Goal: Task Accomplishment & Management: Use online tool/utility

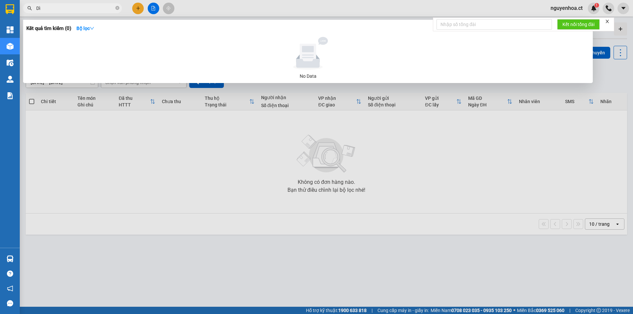
type input "D"
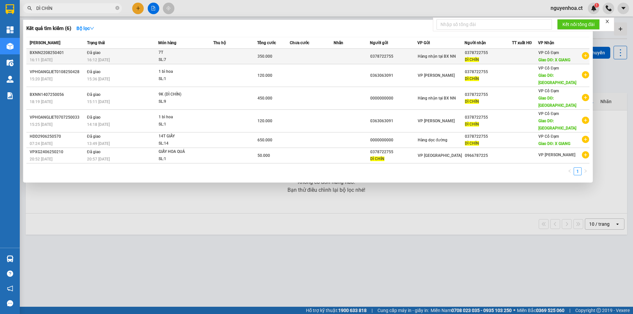
type input "DÌ CHÍN"
click at [95, 53] on span "Đã giao" at bounding box center [94, 52] width 14 height 5
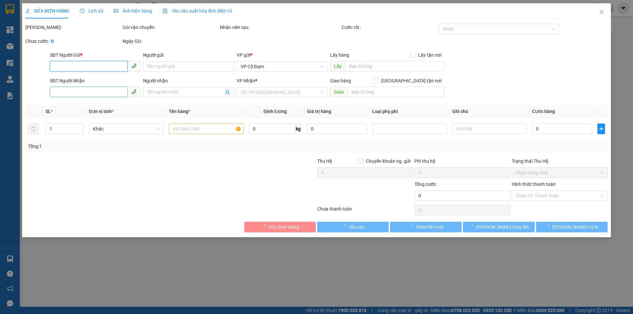
type input "0378722755"
type input "DÌ CHÍN"
type input "X GIANG"
type input "350.000"
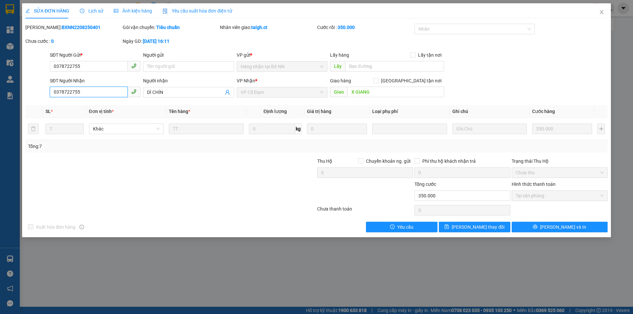
click at [89, 92] on input "0378722755" at bounding box center [89, 92] width 78 height 11
click at [602, 12] on icon "close" at bounding box center [601, 12] width 5 height 5
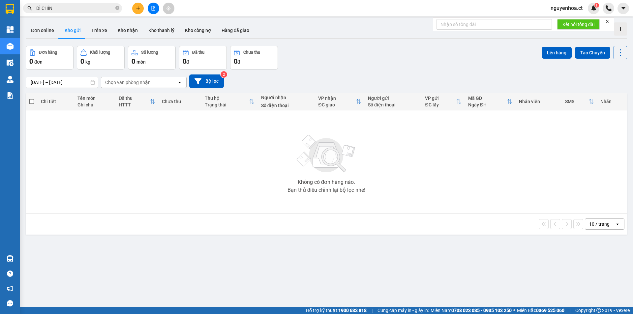
click at [46, 225] on div "10 / trang open" at bounding box center [326, 223] width 596 height 11
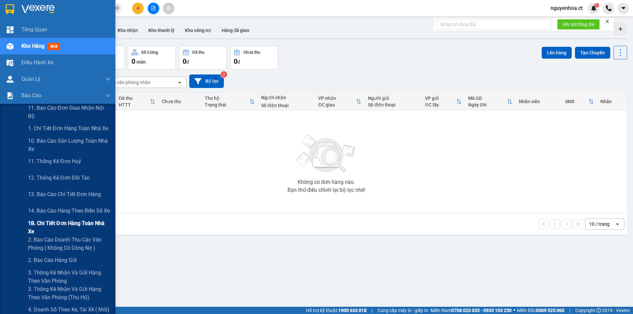
click at [42, 225] on span "1B. Chi tiết đơn hàng toàn nhà xe" at bounding box center [69, 227] width 82 height 16
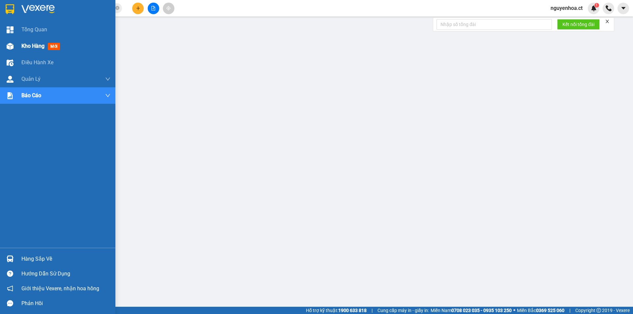
click at [38, 43] on span "Kho hàng" at bounding box center [32, 46] width 23 height 6
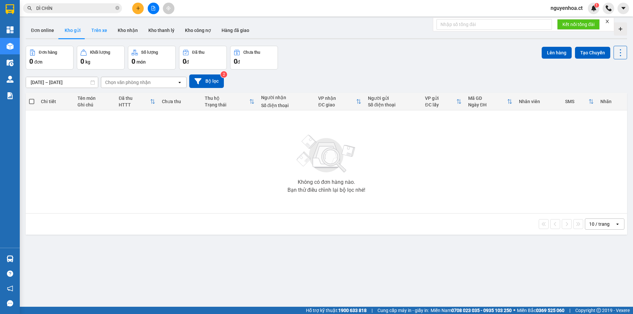
click at [99, 31] on button "Trên xe" at bounding box center [99, 30] width 26 height 16
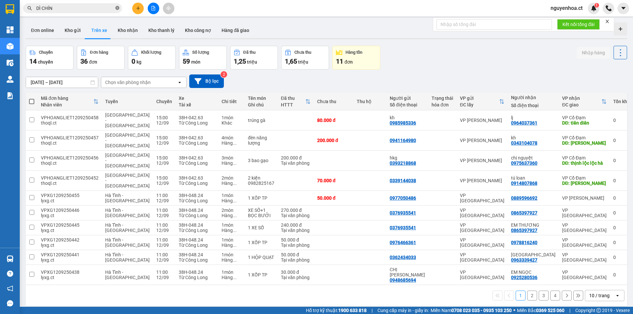
click at [117, 10] on icon "close-circle" at bounding box center [117, 8] width 4 height 4
click at [130, 27] on button "Kho nhận" at bounding box center [127, 30] width 31 height 16
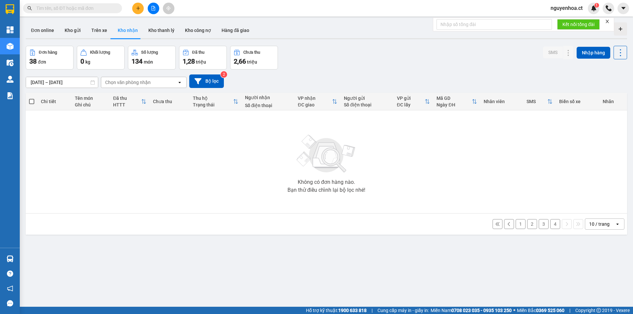
click at [553, 221] on button "4" at bounding box center [555, 224] width 10 height 10
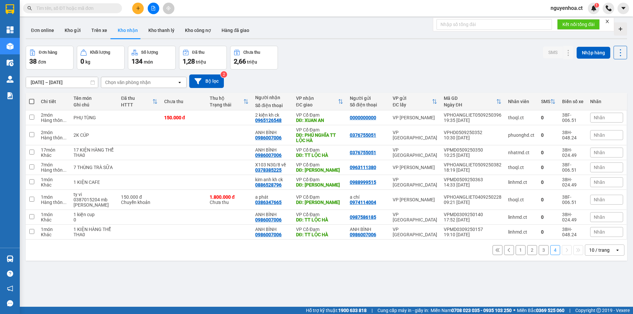
click at [539, 249] on button "3" at bounding box center [543, 250] width 10 height 10
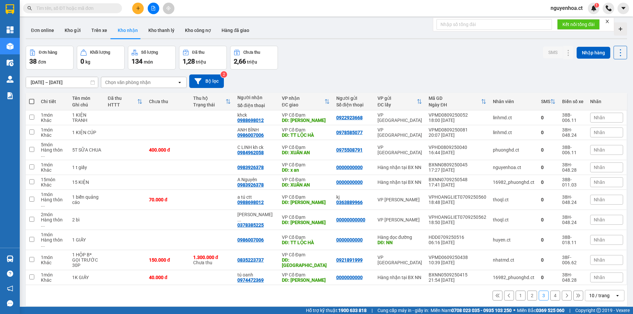
click at [527, 291] on button "2" at bounding box center [532, 296] width 10 height 10
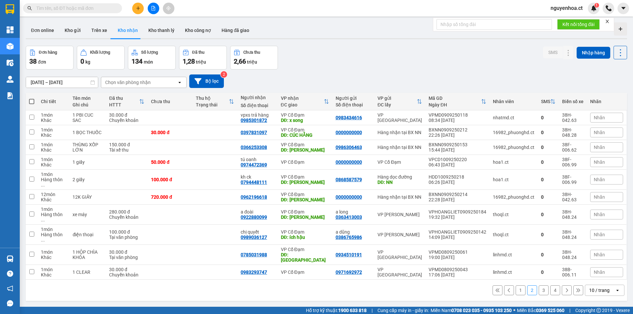
click at [516, 285] on button "1" at bounding box center [520, 290] width 10 height 10
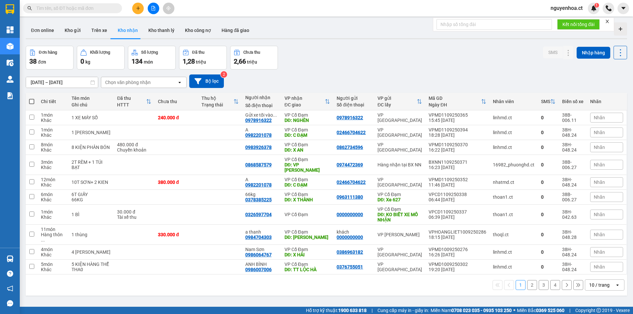
click at [527, 280] on button "2" at bounding box center [532, 285] width 10 height 10
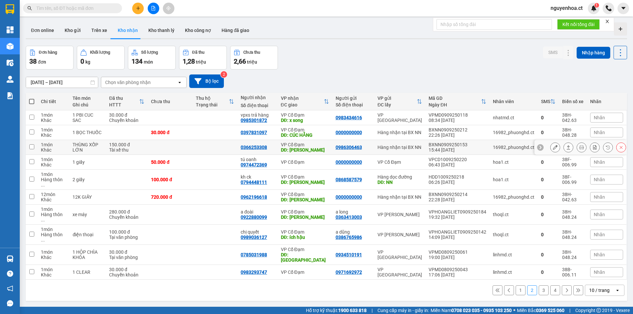
click at [553, 147] on icon at bounding box center [555, 147] width 5 height 5
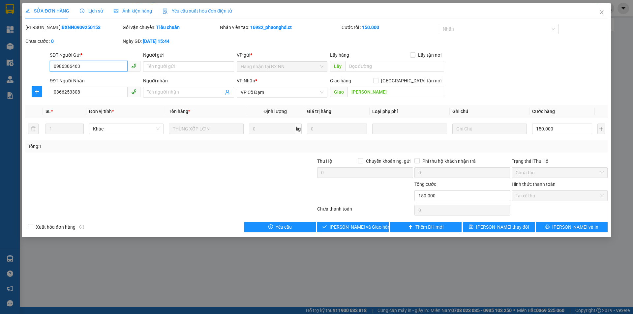
type input "0986306463"
type input "0366253308"
type input "Xuân Liên"
type input "150.000"
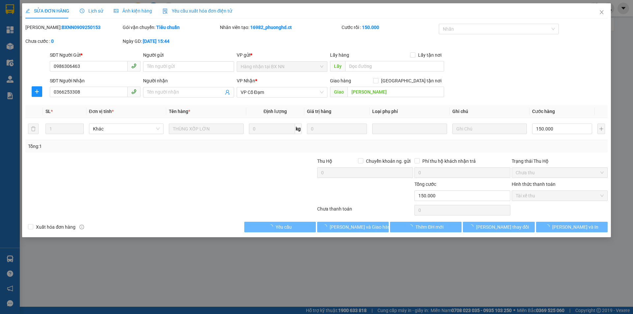
click at [94, 8] on span "Lịch sử" at bounding box center [91, 10] width 23 height 5
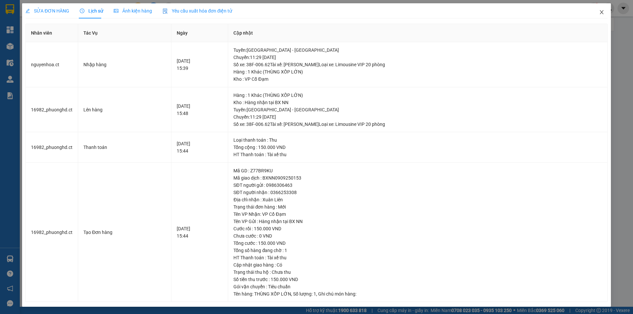
click at [599, 11] on icon "close" at bounding box center [601, 12] width 5 height 5
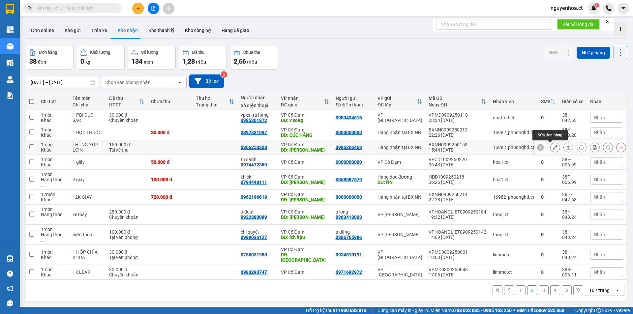
click at [553, 147] on icon at bounding box center [555, 147] width 5 height 5
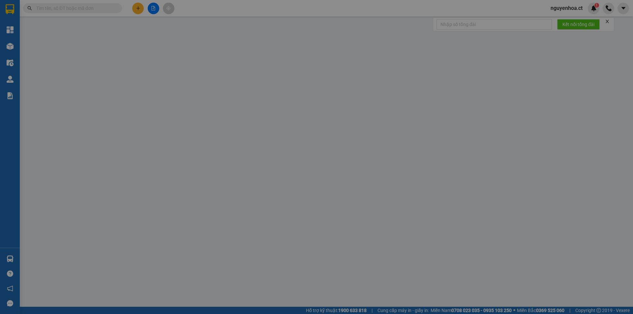
type input "0986306463"
type input "0366253308"
type input "Xuân Liên"
type input "150.000"
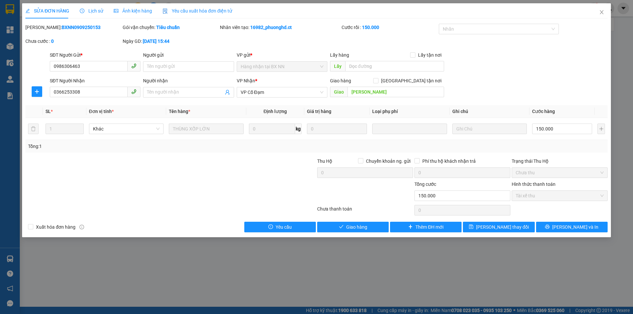
click at [96, 10] on span "Lịch sử" at bounding box center [91, 10] width 23 height 5
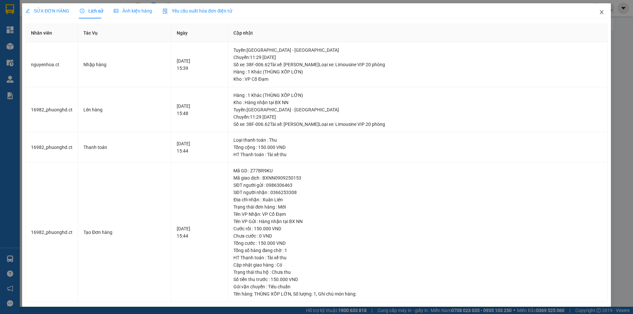
click at [599, 13] on icon "close" at bounding box center [601, 12] width 5 height 5
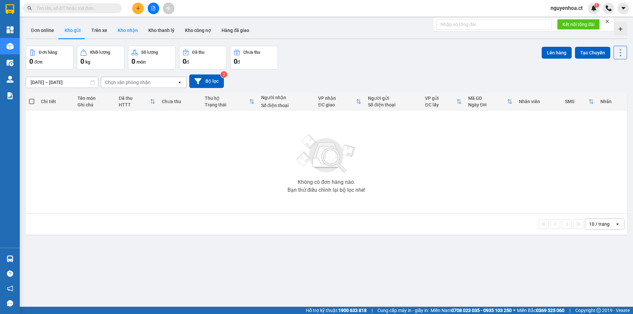
click at [123, 28] on button "Kho nhận" at bounding box center [127, 30] width 31 height 16
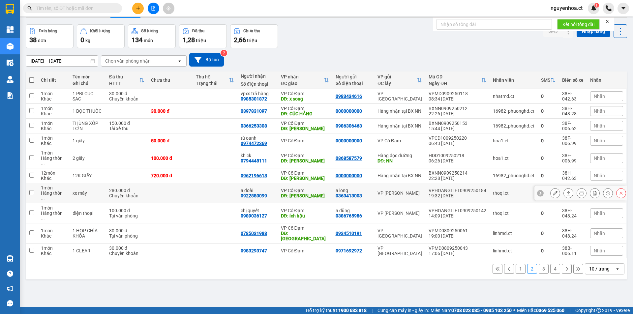
scroll to position [30, 0]
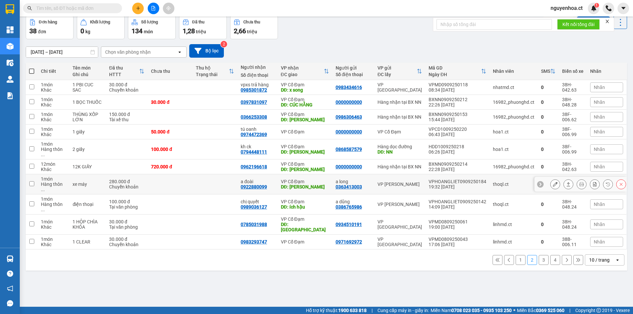
click at [553, 182] on icon at bounding box center [555, 184] width 5 height 5
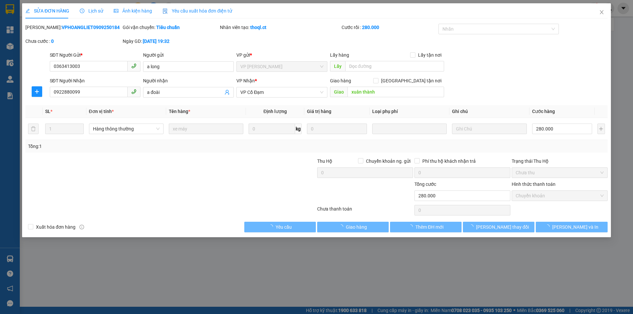
type input "0363413003"
type input "a long"
type input "0922880099"
type input "a đoài"
type input "xuân thành"
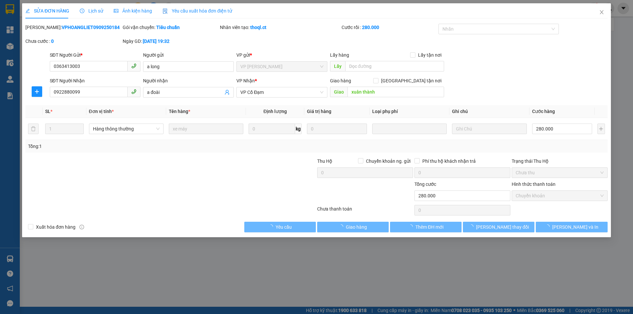
type input "280.000"
click at [89, 3] on div "Lịch sử" at bounding box center [91, 10] width 23 height 15
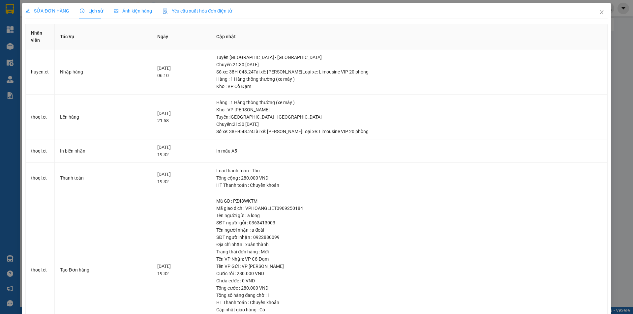
click at [53, 10] on span "SỬA ĐƠN HÀNG" at bounding box center [47, 10] width 44 height 5
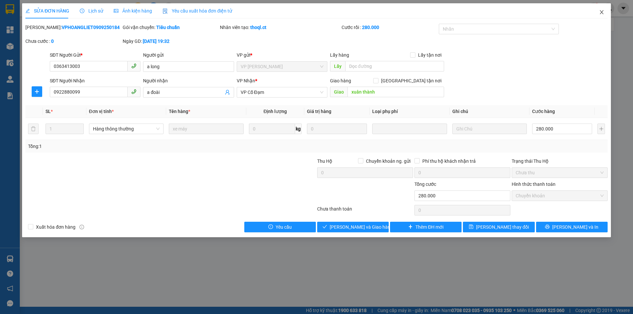
click at [603, 11] on icon "close" at bounding box center [601, 12] width 5 height 5
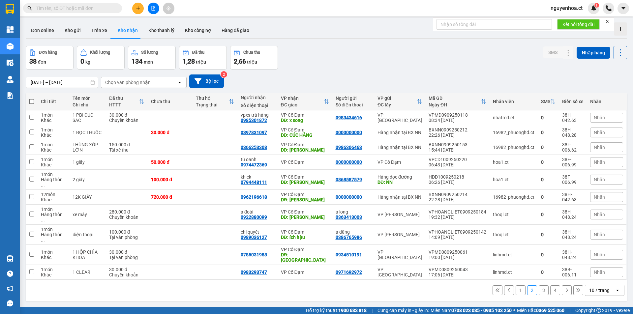
click at [538, 285] on button "3" at bounding box center [543, 290] width 10 height 10
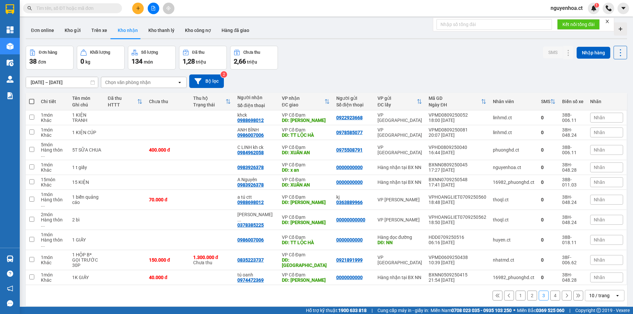
click at [527, 291] on button "2" at bounding box center [532, 296] width 10 height 10
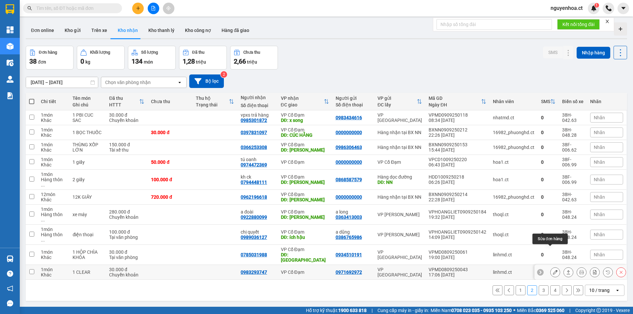
click at [553, 267] on button at bounding box center [554, 273] width 9 height 12
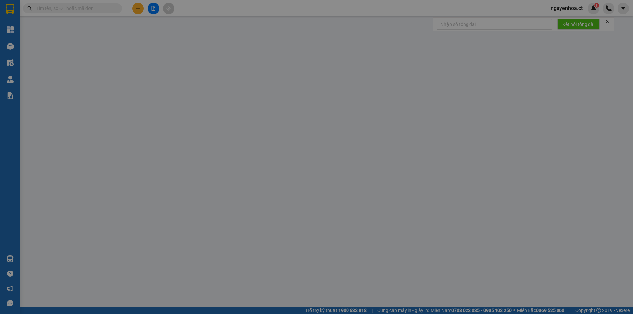
type input "0971692972"
type input "0983293747"
type input "30.000"
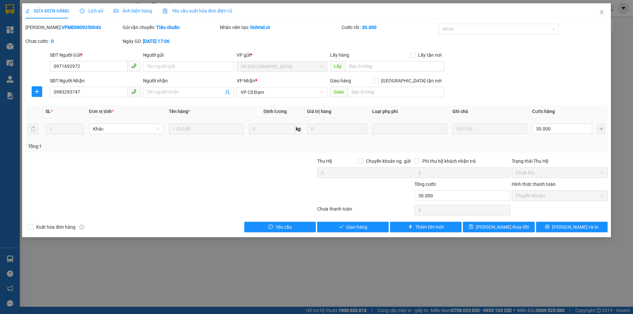
click at [99, 14] on div "Lịch sử" at bounding box center [91, 10] width 23 height 7
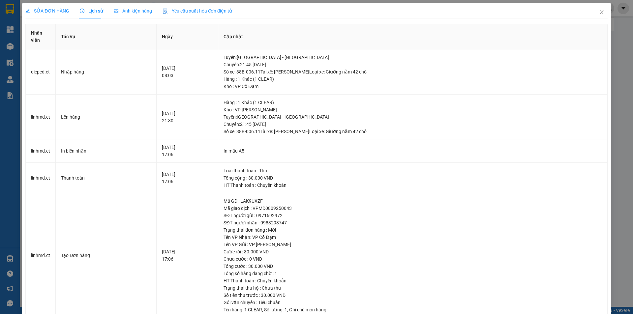
click at [63, 9] on span "SỬA ĐƠN HÀNG" at bounding box center [47, 10] width 44 height 5
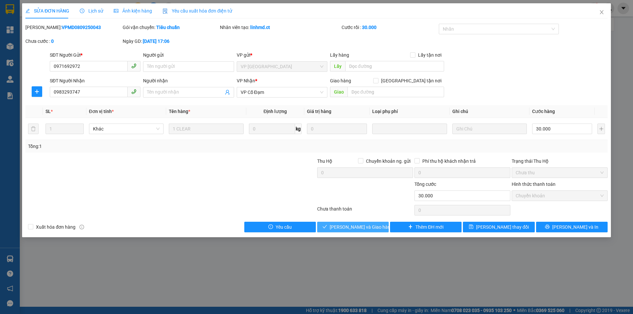
click at [380, 227] on button "[PERSON_NAME] và Giao hàng" at bounding box center [353, 227] width 72 height 11
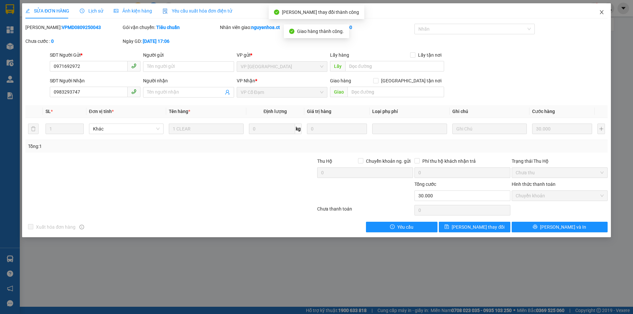
click at [602, 12] on icon "close" at bounding box center [601, 12] width 4 height 4
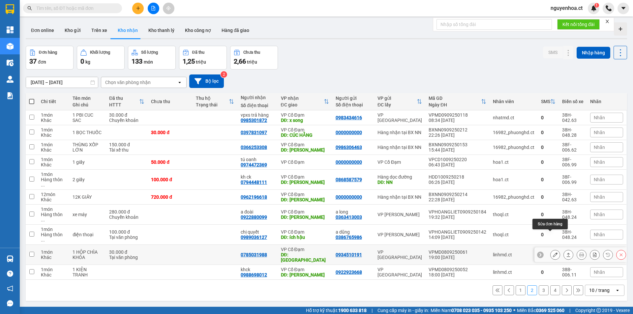
click at [552, 249] on button at bounding box center [554, 255] width 9 height 12
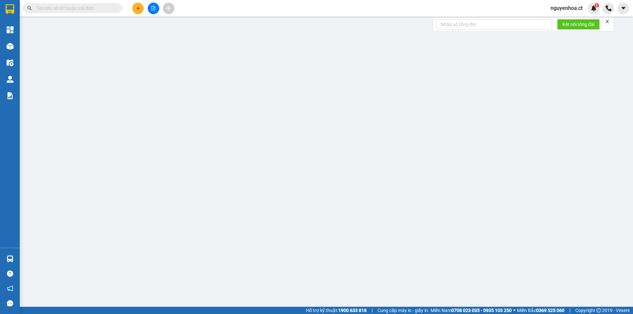
type input "0934510191"
type input "0785031988"
type input "[PERSON_NAME]"
type input "30.000"
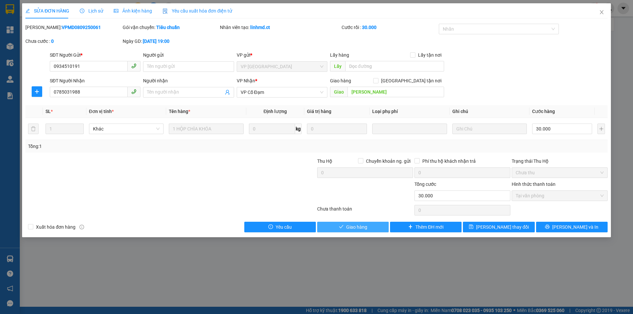
click at [359, 225] on span "Giao hàng" at bounding box center [356, 226] width 21 height 7
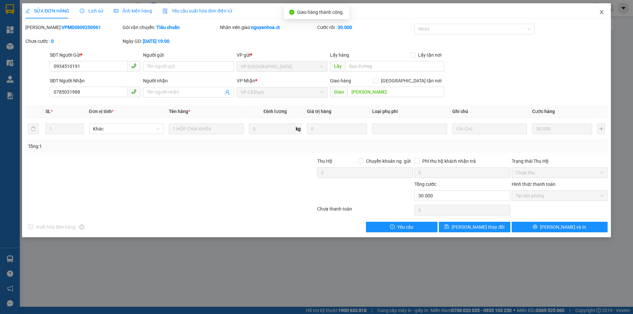
click at [603, 11] on icon "close" at bounding box center [601, 12] width 5 height 5
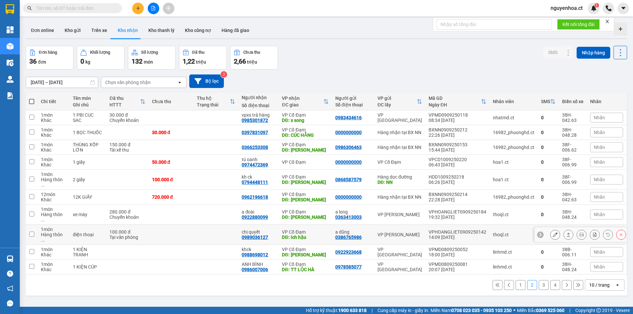
click at [553, 232] on icon at bounding box center [555, 234] width 5 height 5
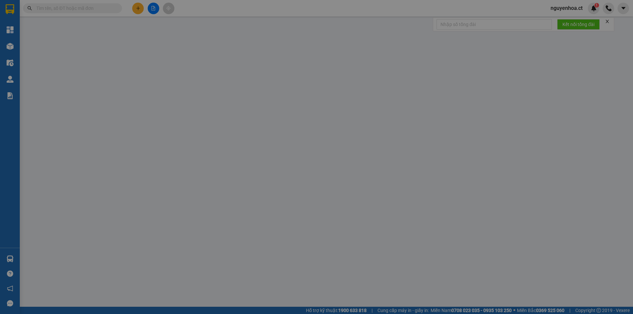
type input "0386765986"
type input "a dũng"
type input "0989036127"
type input "chị quyết"
type input "ích hậu"
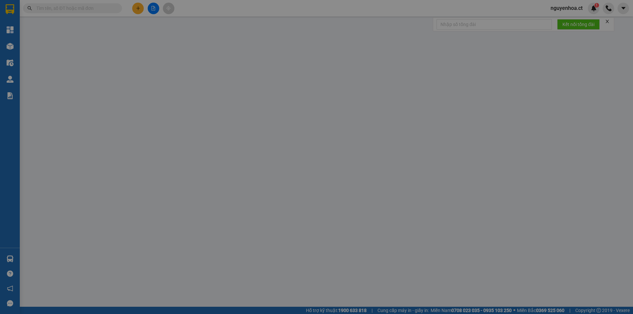
type input "100.000"
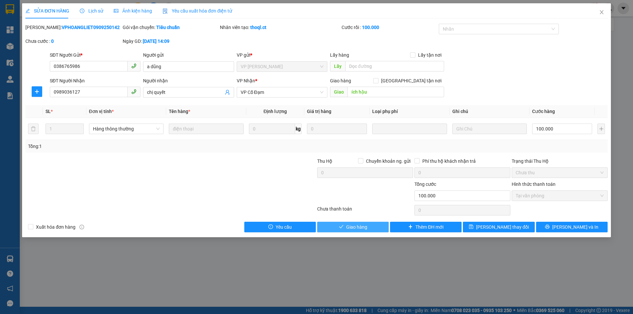
click at [361, 230] on span "Giao hàng" at bounding box center [356, 226] width 21 height 7
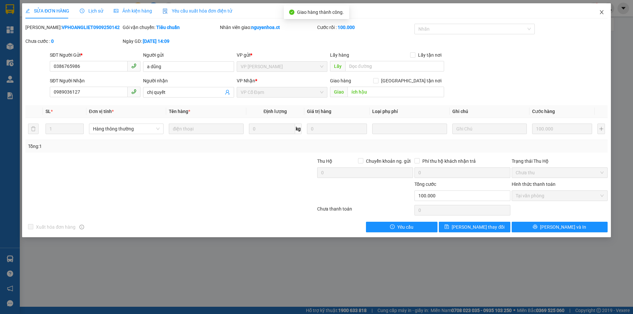
click at [602, 11] on icon "close" at bounding box center [601, 12] width 5 height 5
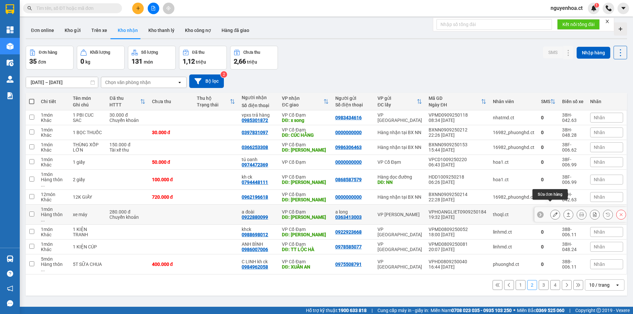
click at [550, 209] on button at bounding box center [554, 215] width 9 height 12
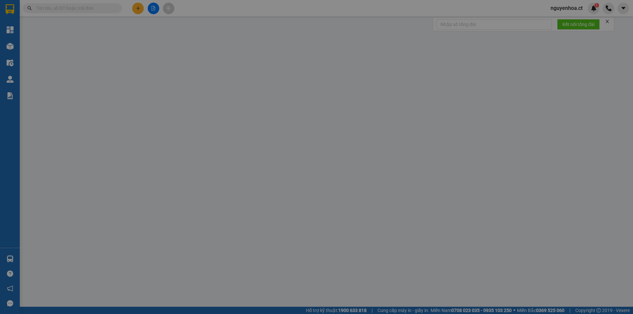
type input "0363413003"
type input "a long"
type input "0922880099"
type input "a đoài"
type input "xuân thành"
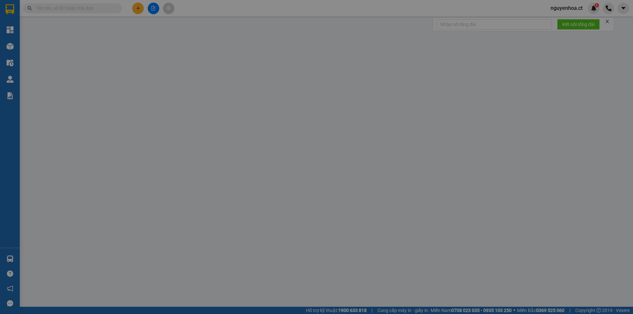
type input "280.000"
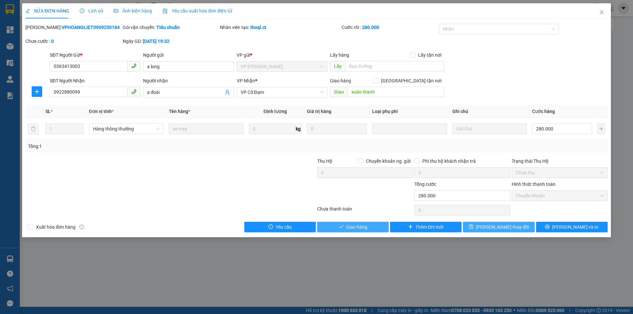
click at [358, 227] on span "Giao hàng" at bounding box center [356, 226] width 21 height 7
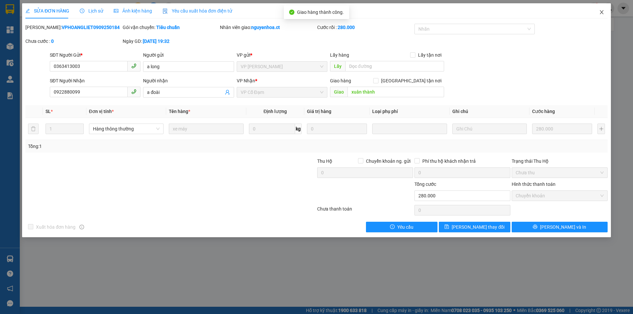
click at [602, 12] on icon "close" at bounding box center [601, 12] width 5 height 5
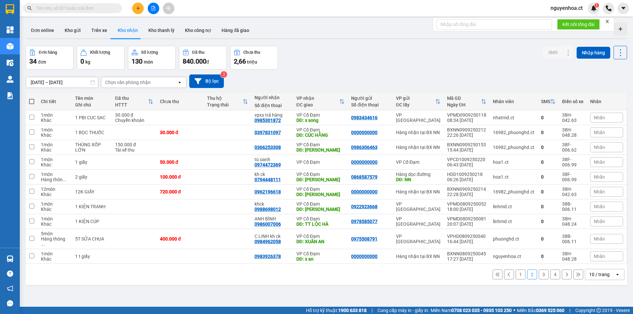
click at [551, 270] on button "4" at bounding box center [555, 275] width 10 height 10
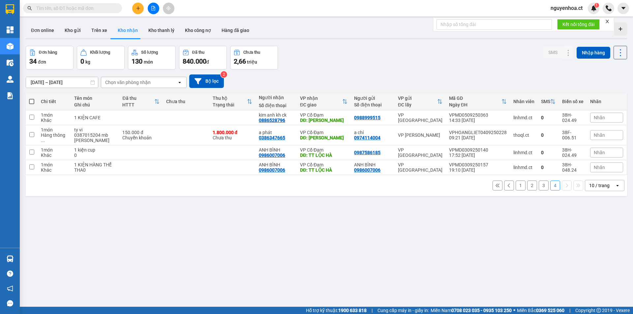
click at [539, 185] on button "3" at bounding box center [543, 186] width 10 height 10
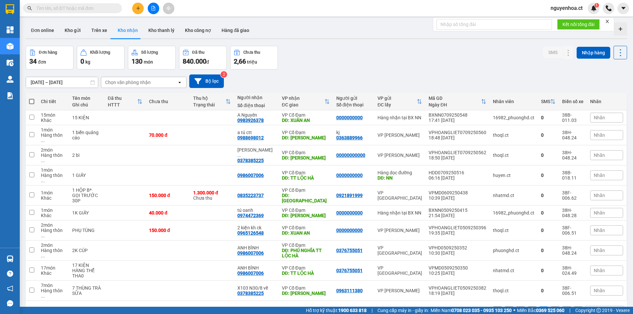
click at [527, 306] on button "2" at bounding box center [532, 311] width 10 height 10
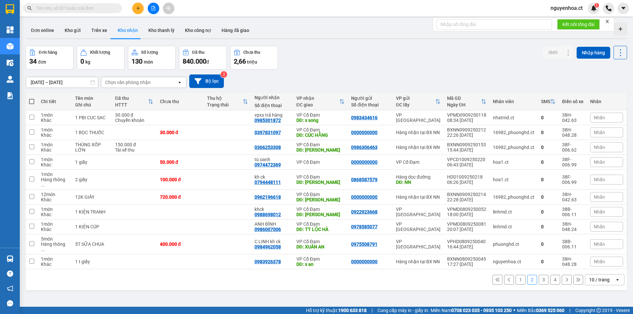
click at [515, 275] on button "1" at bounding box center [520, 280] width 10 height 10
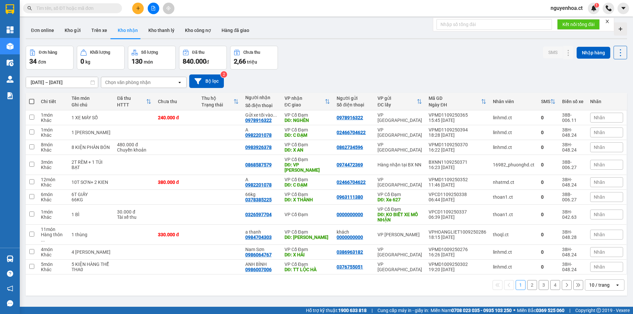
click at [527, 280] on button "2" at bounding box center [532, 285] width 10 height 10
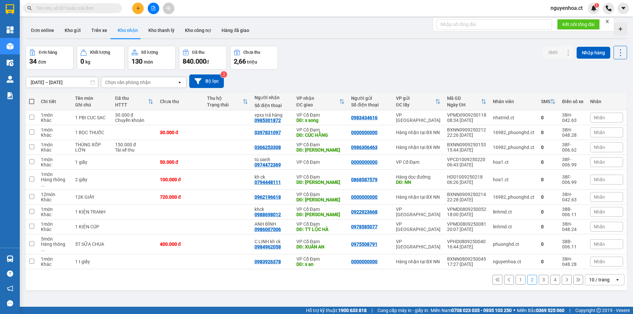
click at [69, 281] on div "ver 1.8.143 Đơn online Kho gửi Trên xe Kho nhận Kho thanh lý Kho công nợ Hàng đ…" at bounding box center [326, 177] width 606 height 314
